Goal: Task Accomplishment & Management: Manage account settings

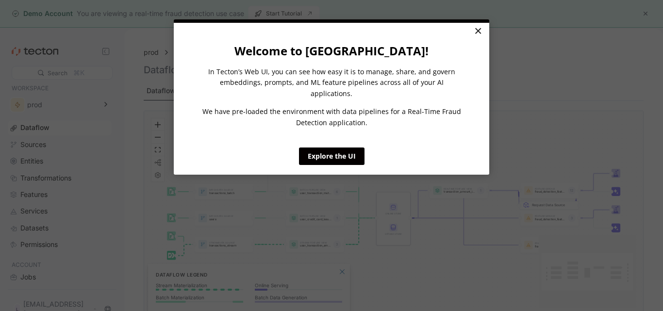
click at [480, 33] on link "×" at bounding box center [478, 31] width 17 height 17
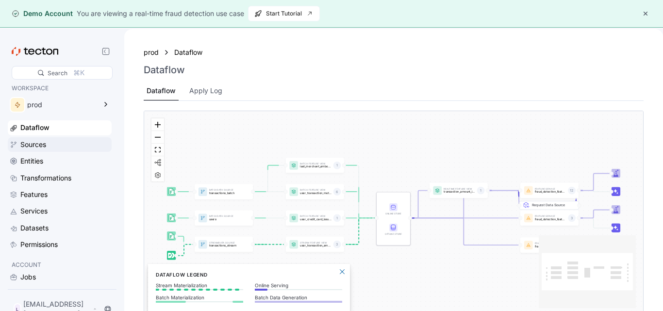
click at [34, 143] on div "Sources" at bounding box center [33, 144] width 26 height 11
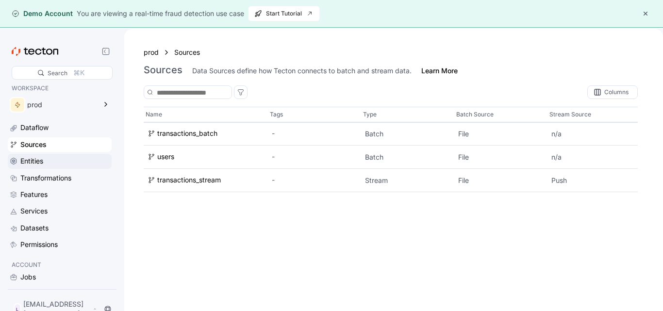
click at [41, 156] on div "Entities" at bounding box center [31, 161] width 23 height 11
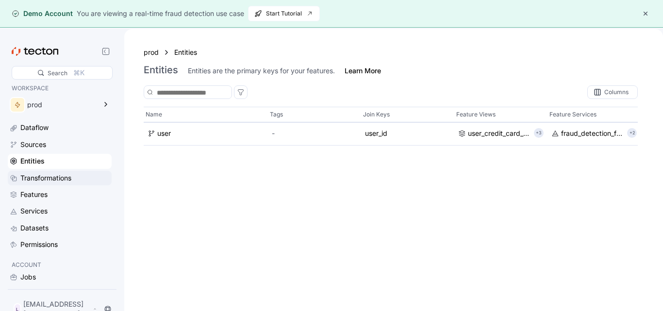
click at [46, 176] on div "Transformations" at bounding box center [45, 178] width 51 height 11
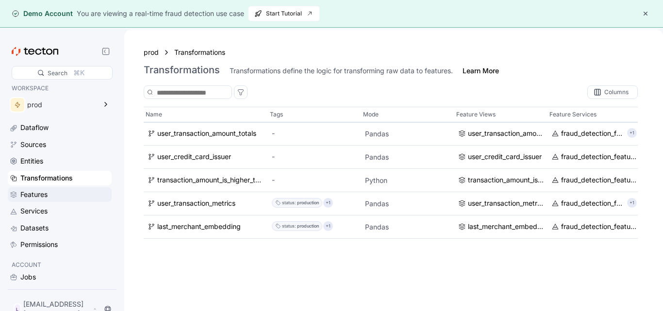
click at [43, 194] on div "Features" at bounding box center [33, 194] width 27 height 11
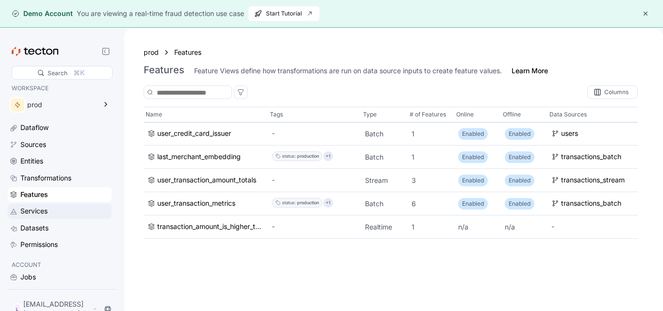
click at [39, 211] on div "Services" at bounding box center [33, 211] width 27 height 11
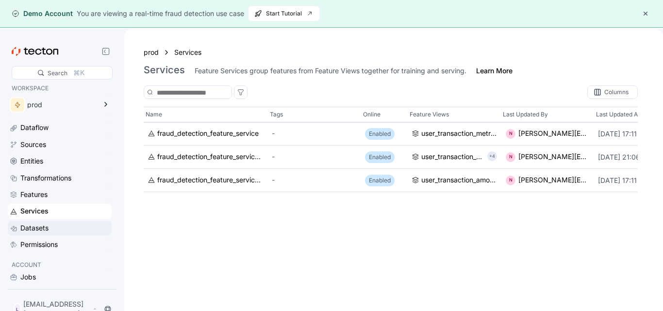
click at [41, 225] on div "Datasets" at bounding box center [34, 228] width 28 height 11
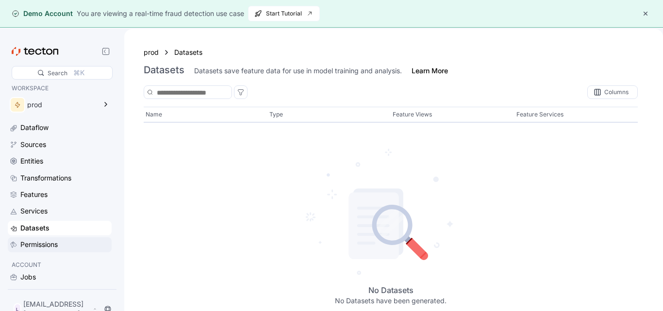
click at [42, 239] on div "Permissions" at bounding box center [38, 244] width 37 height 11
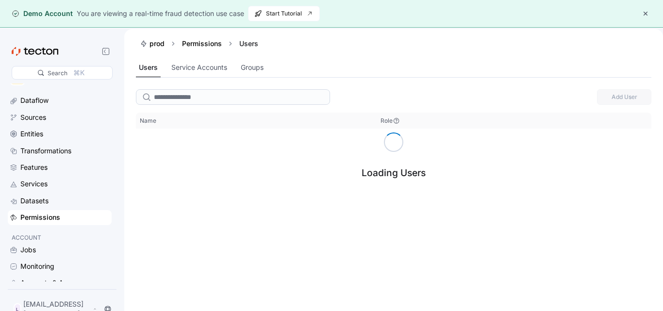
scroll to position [33, 0]
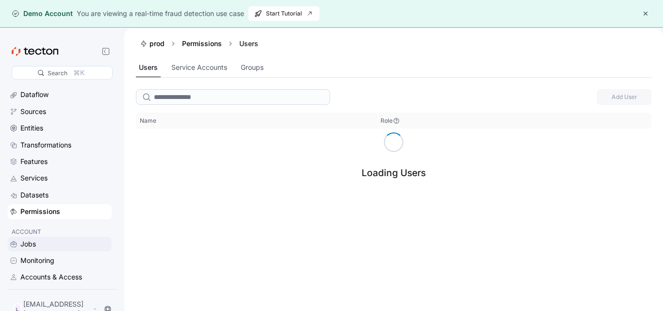
click at [30, 243] on div "Jobs" at bounding box center [28, 244] width 16 height 11
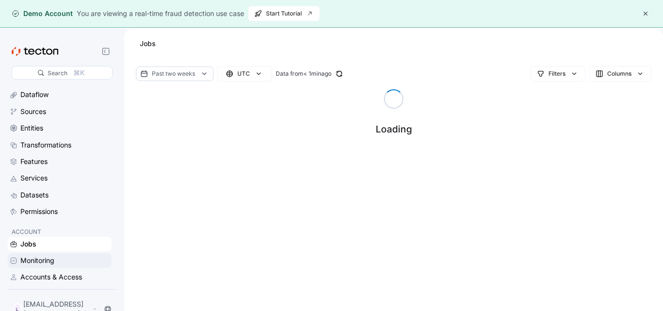
click at [35, 260] on div "Monitoring" at bounding box center [37, 260] width 34 height 11
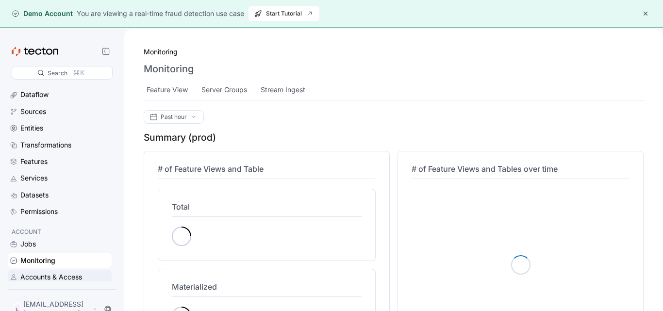
click at [44, 273] on div "Accounts & Access" at bounding box center [51, 277] width 62 height 11
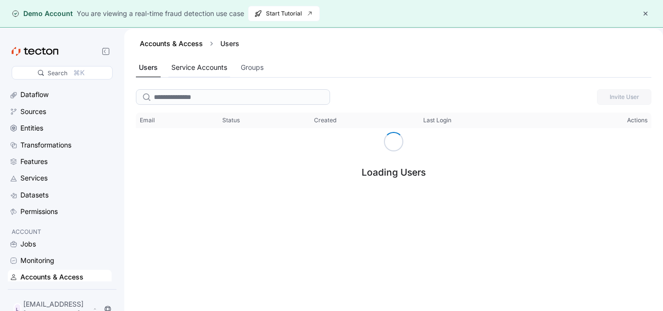
click at [212, 71] on div "Service Accounts" at bounding box center [199, 67] width 56 height 11
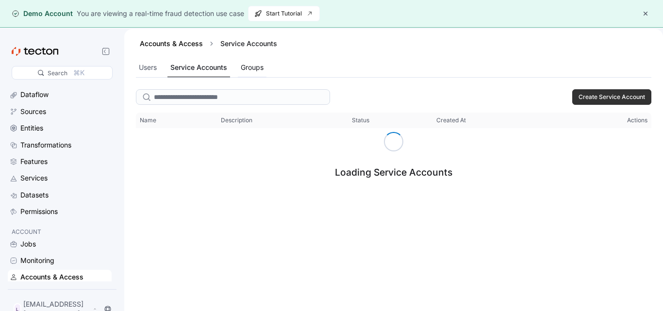
click at [253, 72] on div "Groups" at bounding box center [252, 67] width 23 height 11
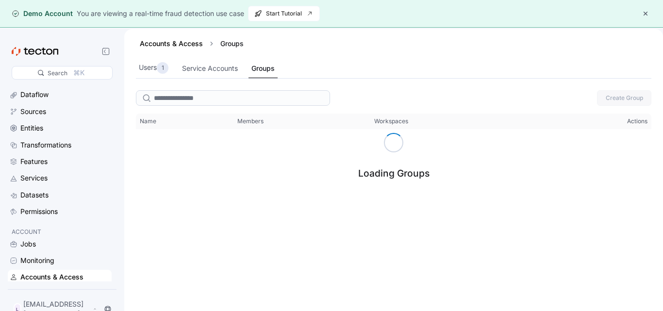
click at [648, 10] on button "button" at bounding box center [646, 14] width 12 height 12
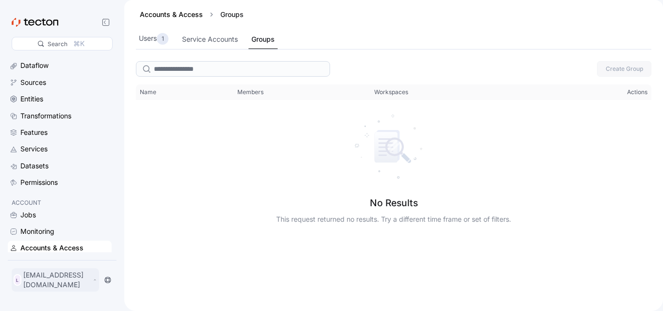
click at [86, 283] on p "[EMAIL_ADDRESS][DOMAIN_NAME]" at bounding box center [56, 279] width 67 height 19
click at [67, 242] on div "My Account" at bounding box center [49, 245] width 39 height 10
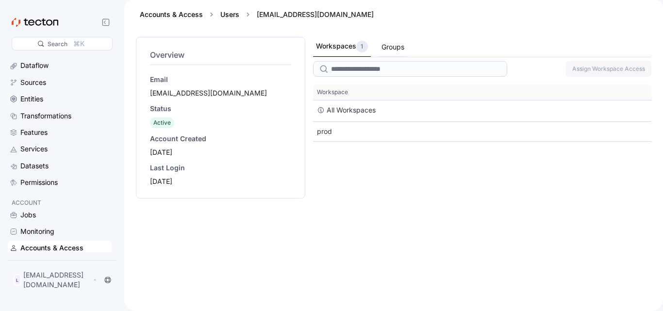
click at [392, 44] on div "Groups" at bounding box center [393, 47] width 23 height 11
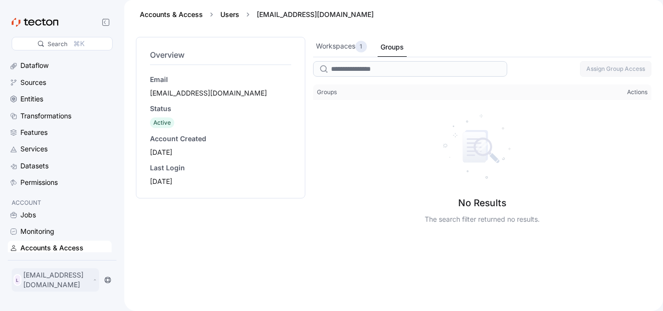
click at [62, 283] on p "[EMAIL_ADDRESS][DOMAIN_NAME]" at bounding box center [56, 279] width 67 height 19
click at [46, 260] on div "Log Out" at bounding box center [43, 258] width 26 height 10
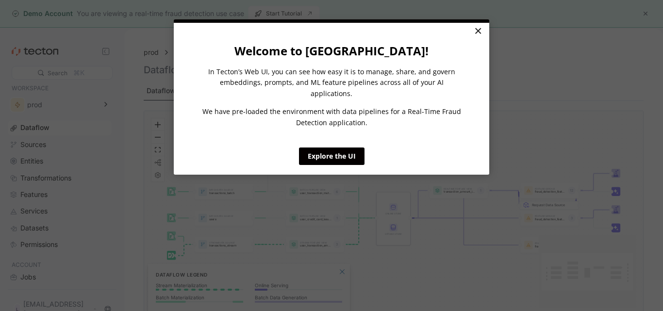
click at [484, 32] on link "×" at bounding box center [478, 31] width 17 height 17
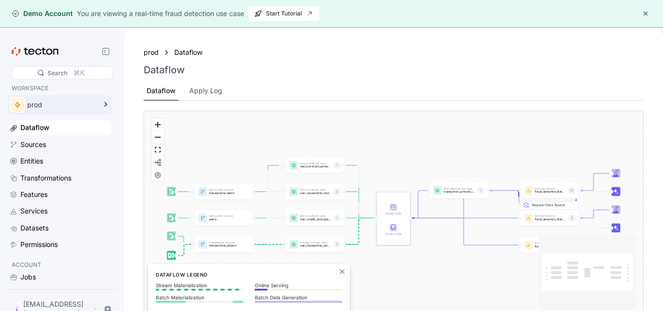
click at [104, 103] on icon at bounding box center [106, 105] width 12 height 12
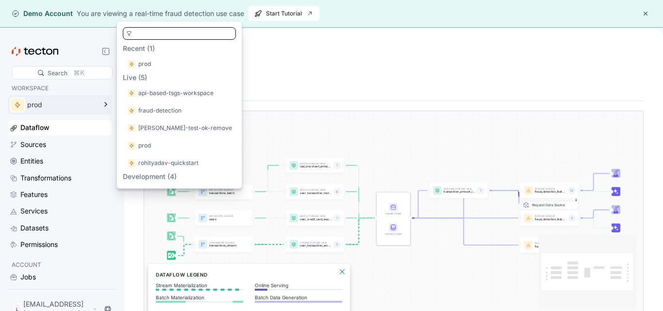
click at [277, 64] on div "Dataflow" at bounding box center [394, 70] width 500 height 12
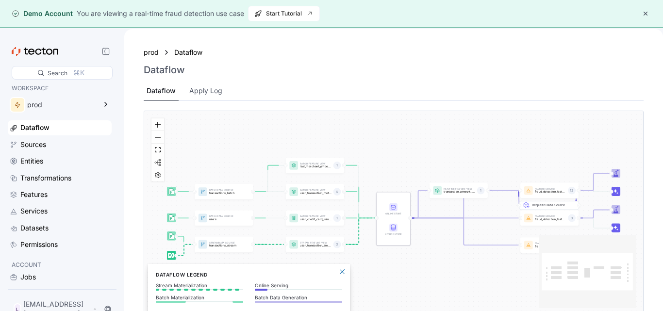
scroll to position [33, 0]
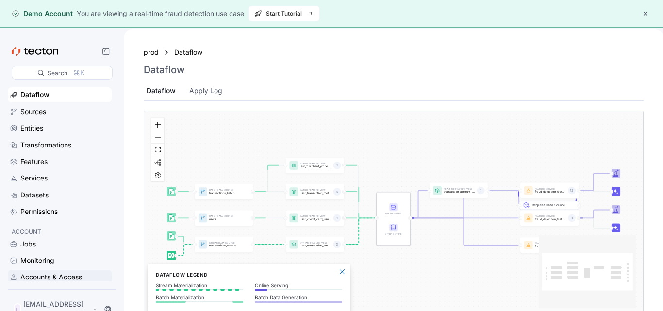
click at [43, 281] on div "Accounts & Access" at bounding box center [51, 277] width 62 height 11
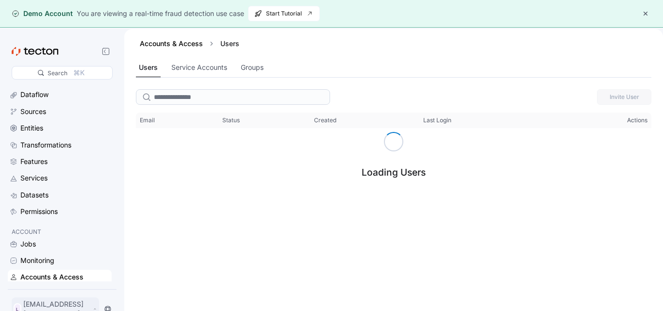
click at [48, 310] on p "[EMAIL_ADDRESS][DOMAIN_NAME]" at bounding box center [56, 309] width 67 height 19
click at [52, 275] on div "My Account" at bounding box center [49, 274] width 39 height 10
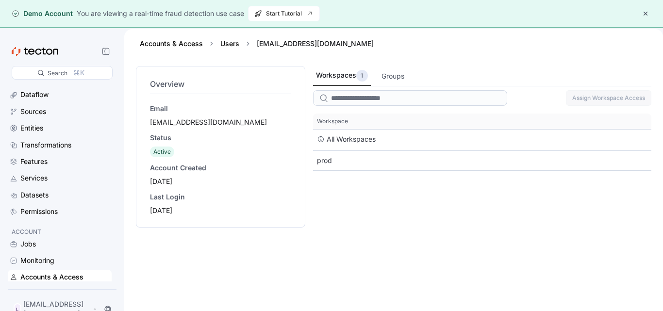
click at [179, 122] on div "[EMAIL_ADDRESS][DOMAIN_NAME]" at bounding box center [220, 123] width 141 height 10
click at [198, 120] on div "[EMAIL_ADDRESS][DOMAIN_NAME]" at bounding box center [220, 123] width 141 height 10
click at [47, 302] on div "L [EMAIL_ADDRESS][DOMAIN_NAME]" at bounding box center [62, 309] width 109 height 31
click at [55, 310] on p "[EMAIL_ADDRESS][DOMAIN_NAME]" at bounding box center [56, 309] width 67 height 19
click at [48, 290] on div "Log Out" at bounding box center [43, 288] width 26 height 10
